Goal: Task Accomplishment & Management: Use online tool/utility

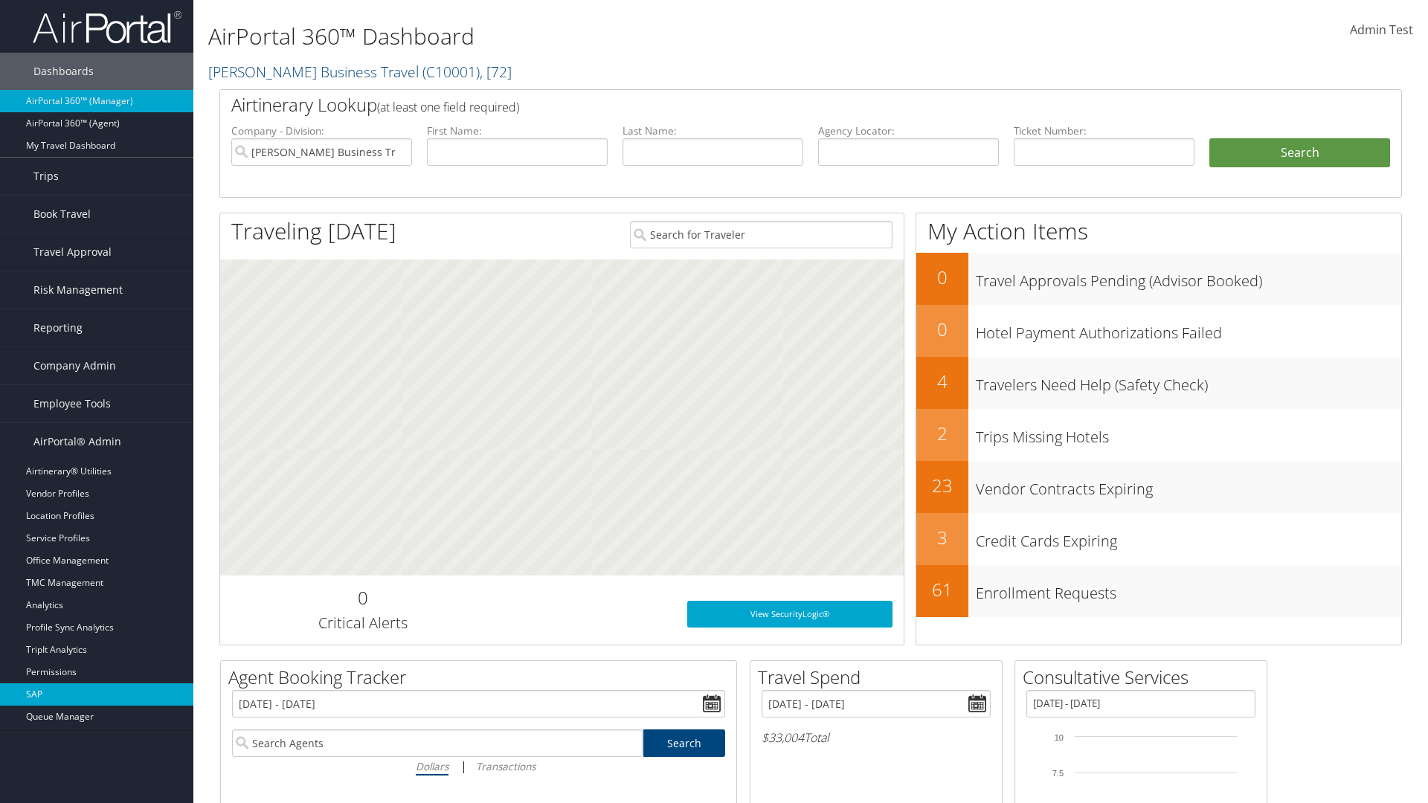
click at [97, 695] on link "SAP" at bounding box center [96, 695] width 193 height 22
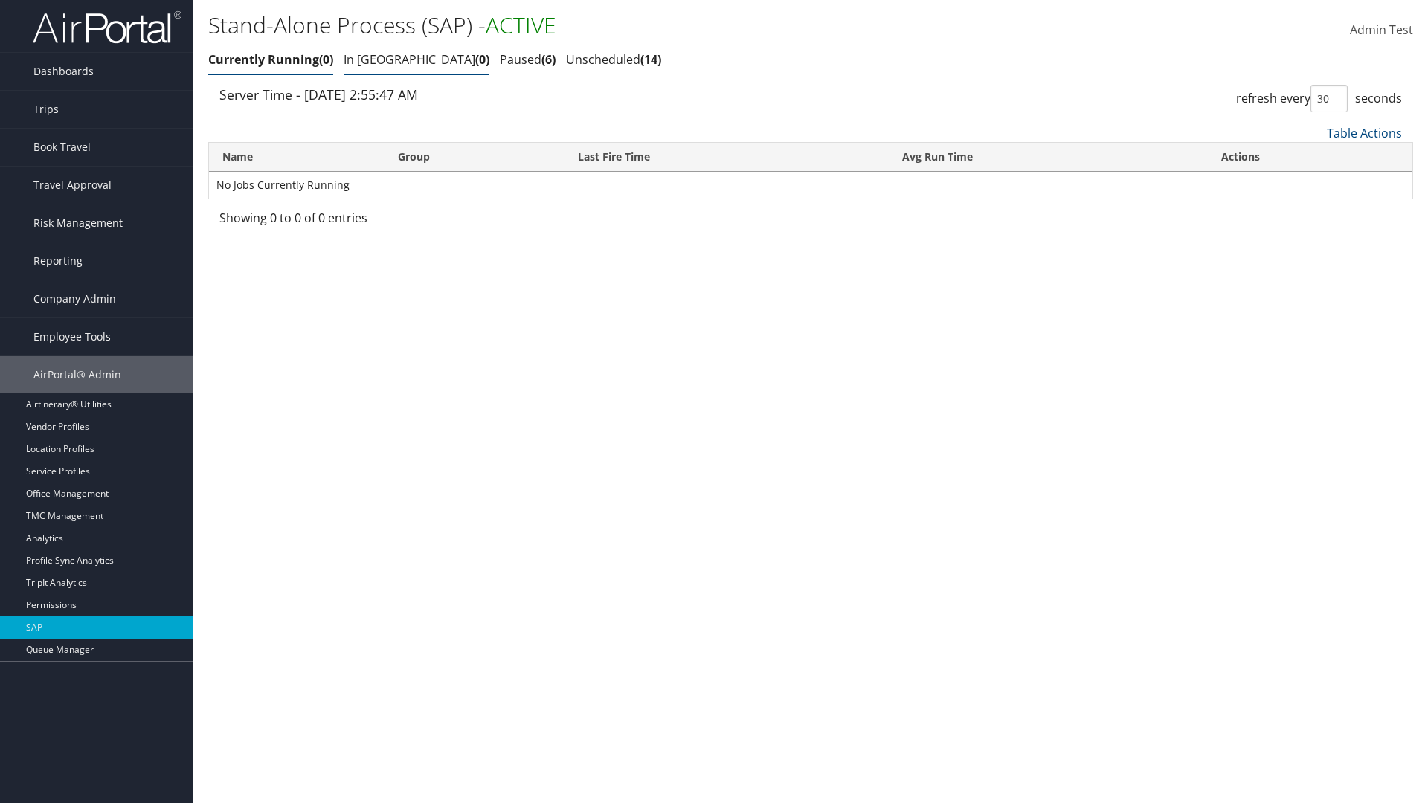
click at [373, 60] on link "In Queue 0" at bounding box center [417, 59] width 146 height 16
